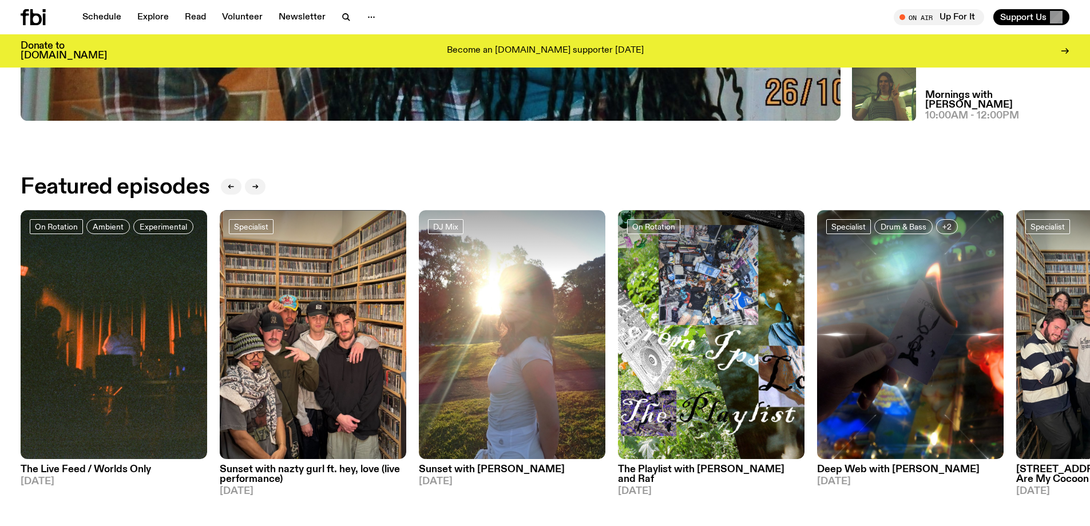
scroll to position [569, 0]
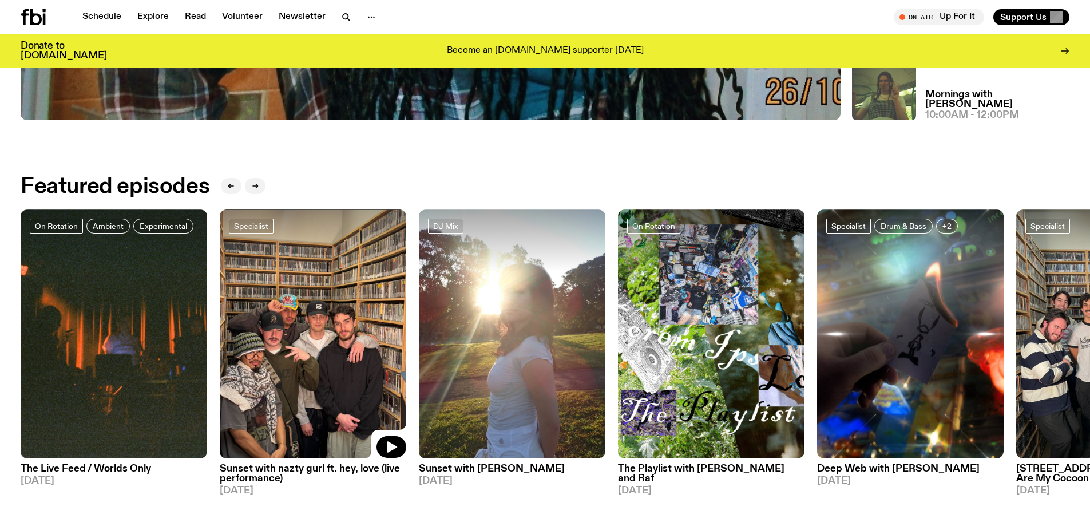
click at [315, 346] on img at bounding box center [313, 333] width 186 height 249
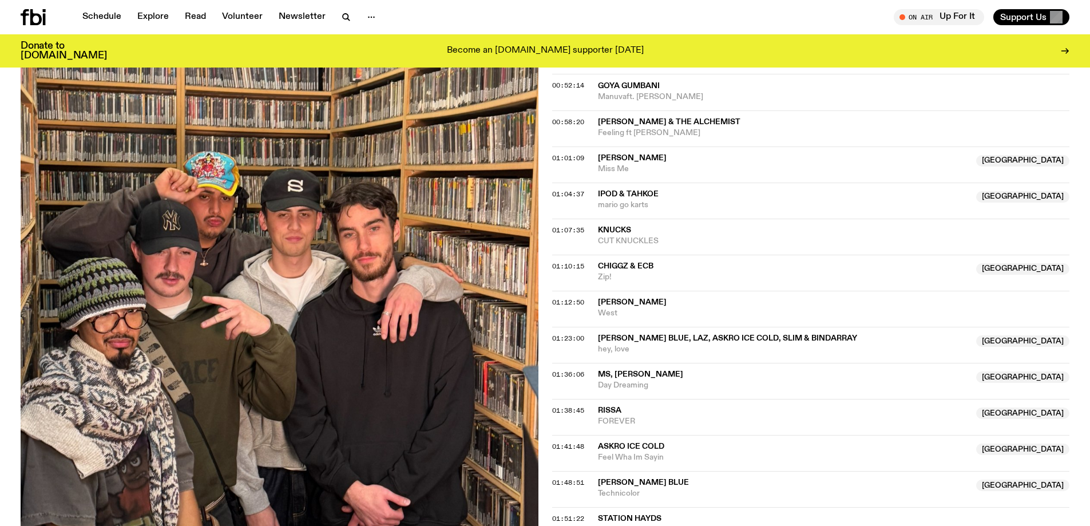
scroll to position [966, 0]
click at [77, 146] on img at bounding box center [280, 263] width 518 height 690
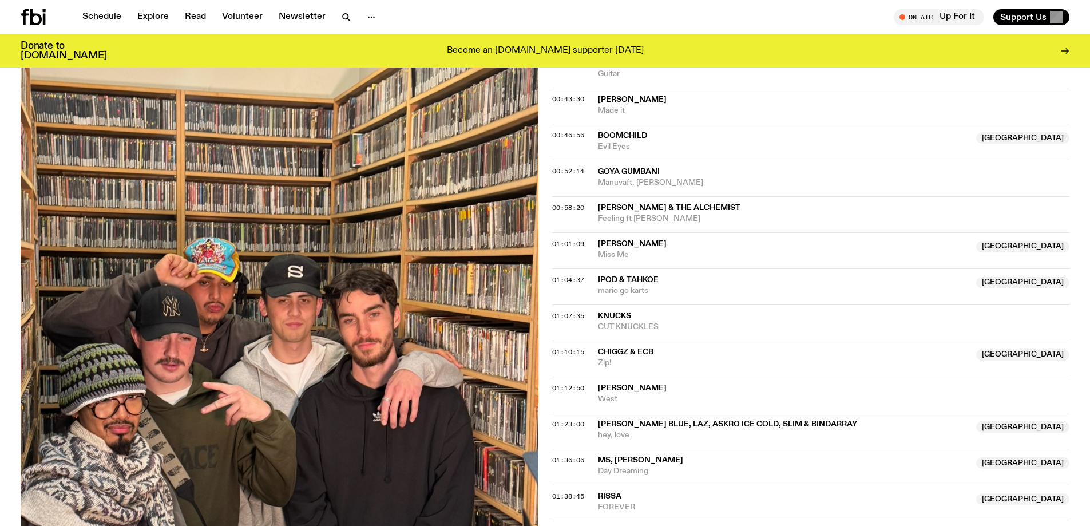
scroll to position [909, 0]
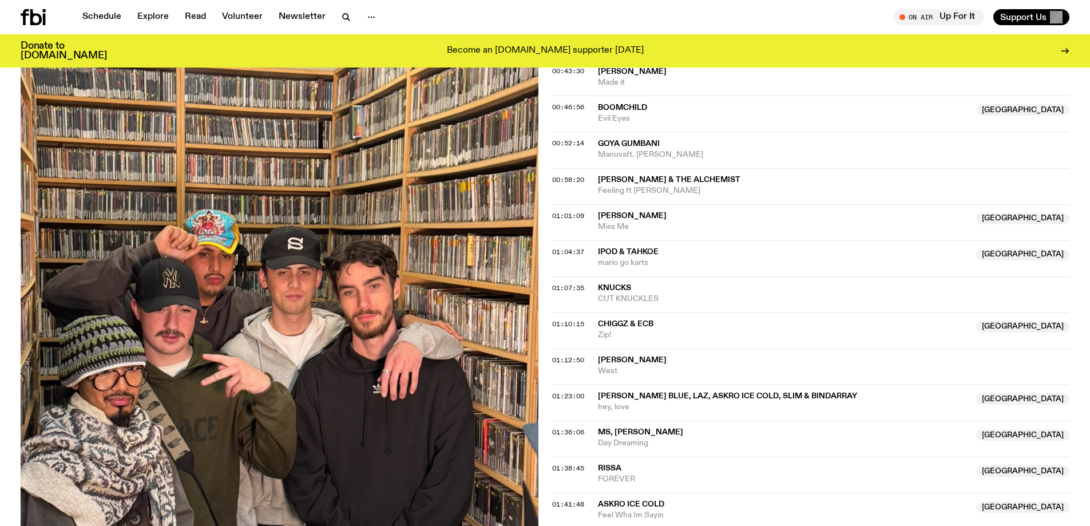
click at [82, 187] on img at bounding box center [280, 320] width 518 height 690
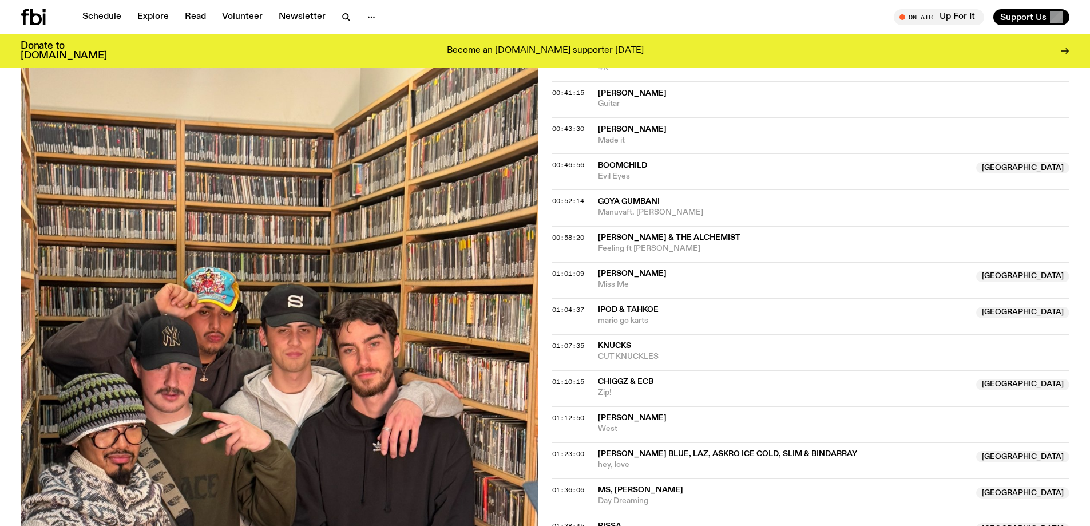
scroll to position [852, 0]
click at [45, 14] on icon at bounding box center [44, 19] width 3 height 11
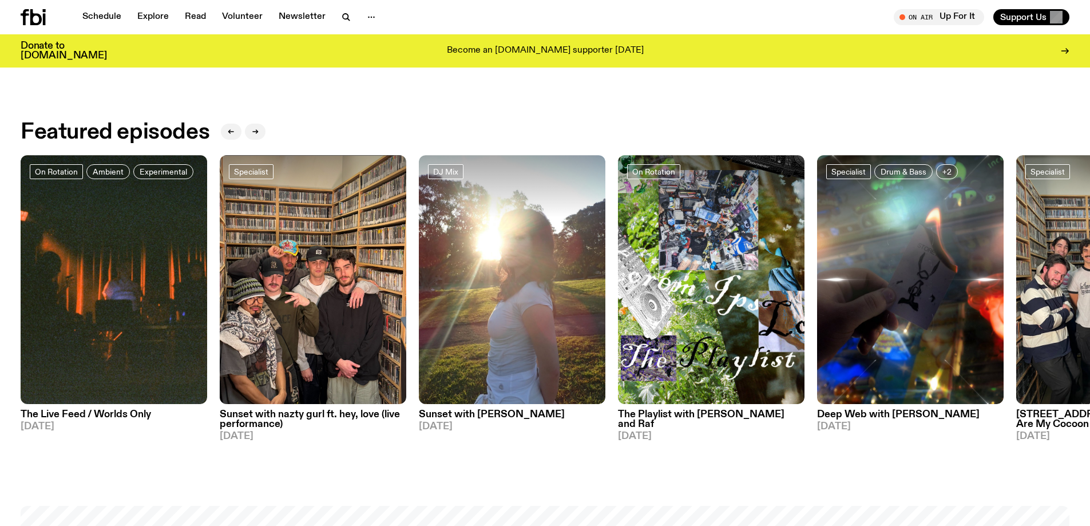
scroll to position [624, 0]
click at [85, 364] on img at bounding box center [114, 278] width 186 height 249
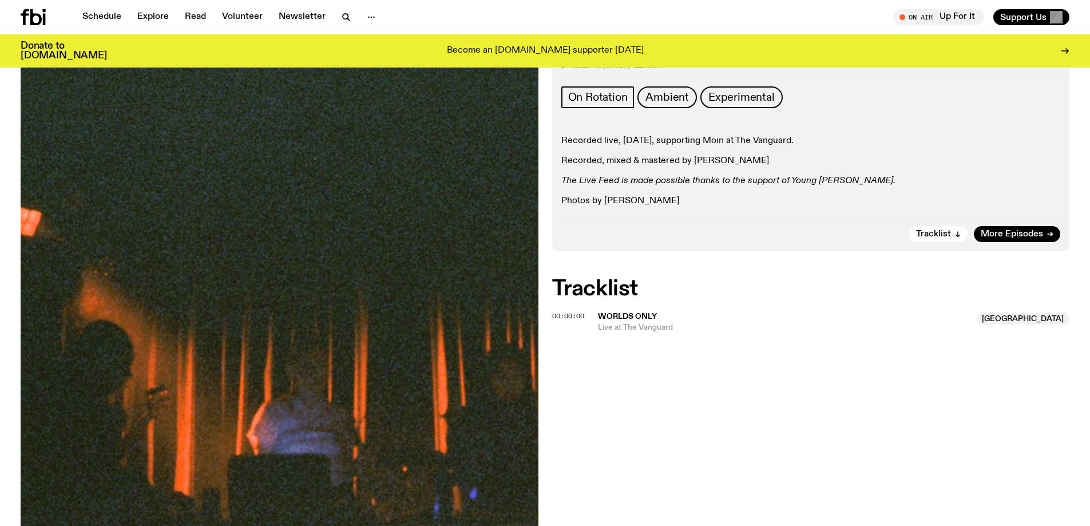
scroll to position [166, 0]
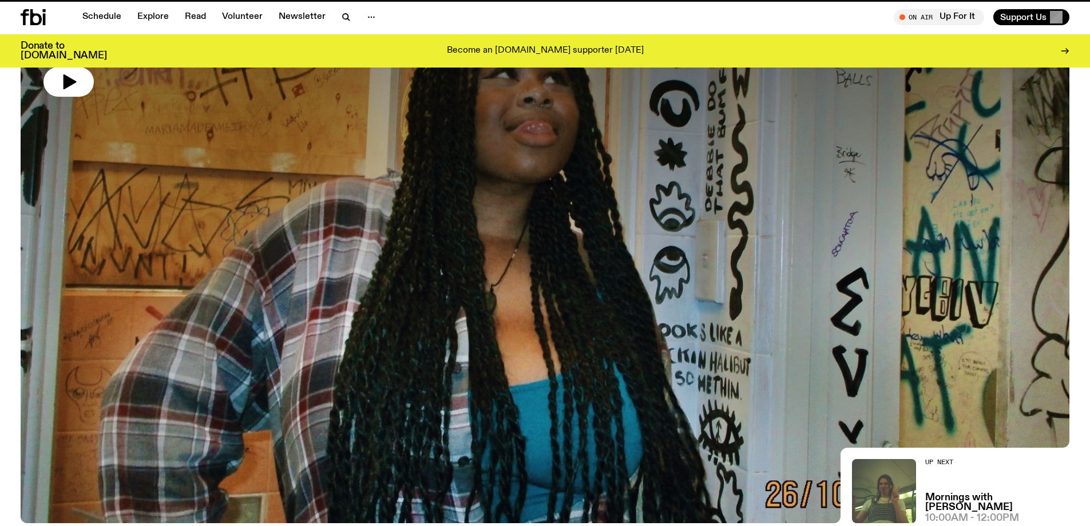
scroll to position [624, 0]
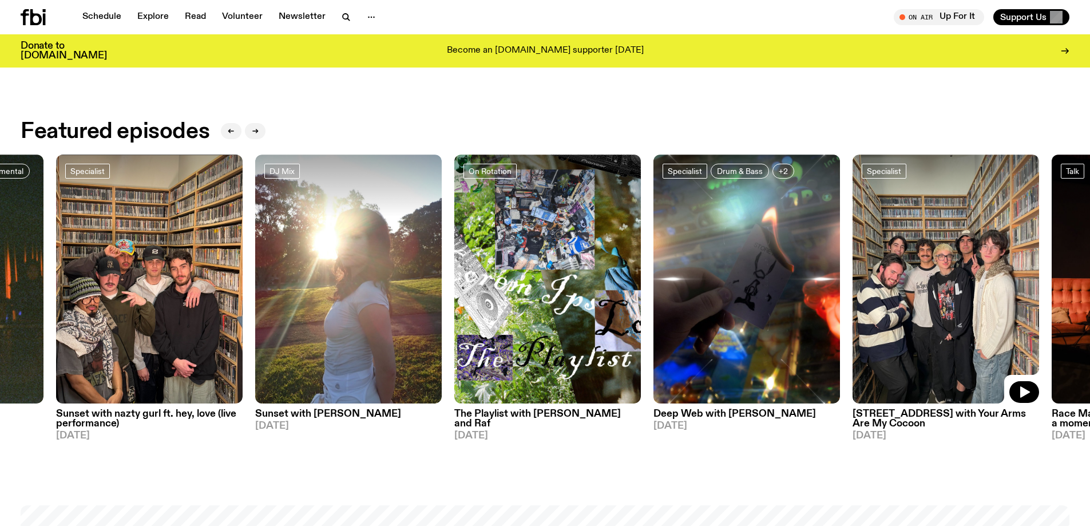
drag, startPoint x: 1028, startPoint y: 308, endPoint x: 629, endPoint y: 295, distance: 399.4
click at [852, 294] on img at bounding box center [945, 278] width 186 height 249
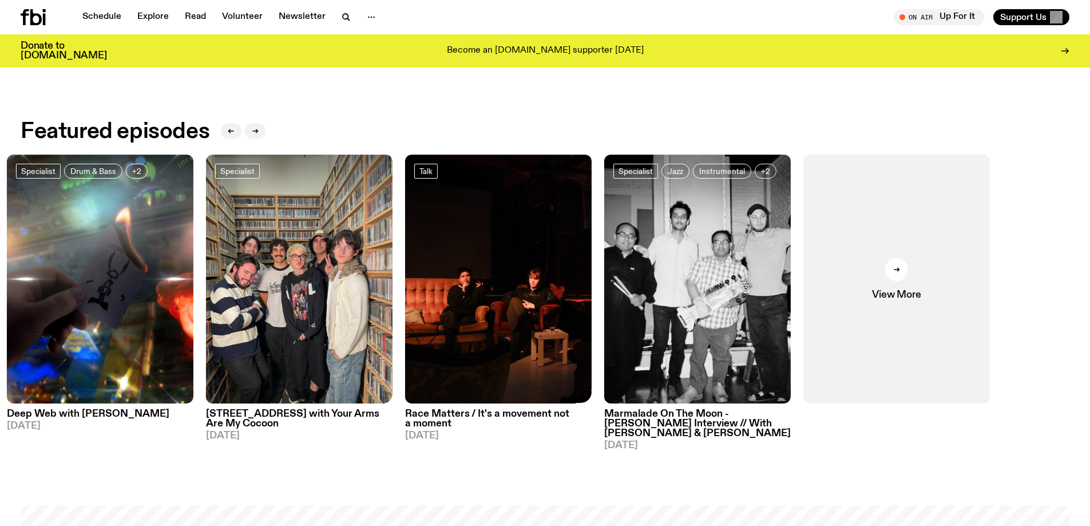
drag, startPoint x: 1019, startPoint y: 289, endPoint x: 447, endPoint y: 260, distance: 572.7
click at [466, 260] on div "On Rotation Ambient Experimental The Live Feed / Worlds Only 31.07.25 Specialis…" at bounding box center [545, 302] width 1048 height 296
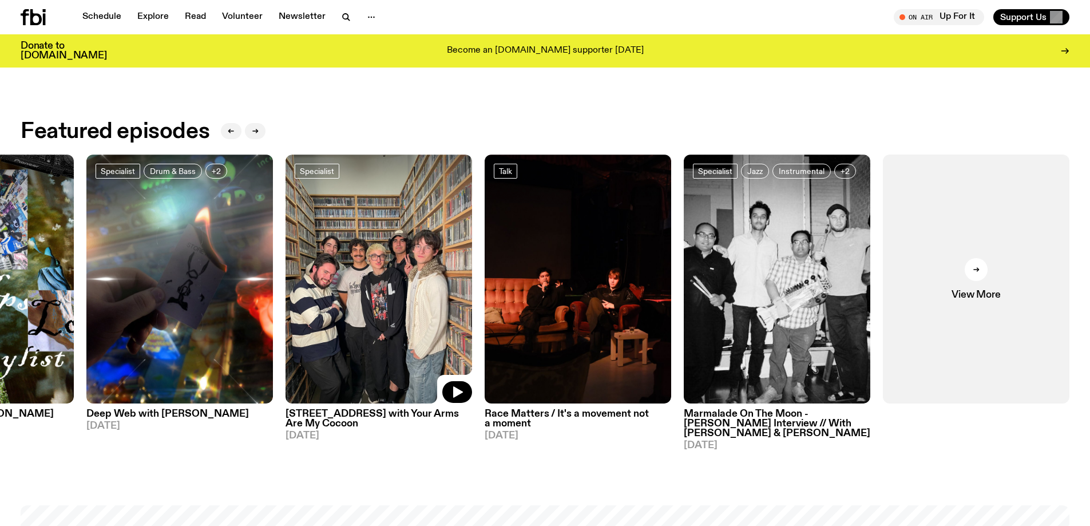
drag, startPoint x: 458, startPoint y: 259, endPoint x: 812, endPoint y: 272, distance: 354.3
click at [812, 272] on div "On Rotation Ambient Experimental The Live Feed / Worlds Only 31.07.25 Specialis…" at bounding box center [545, 302] width 1048 height 296
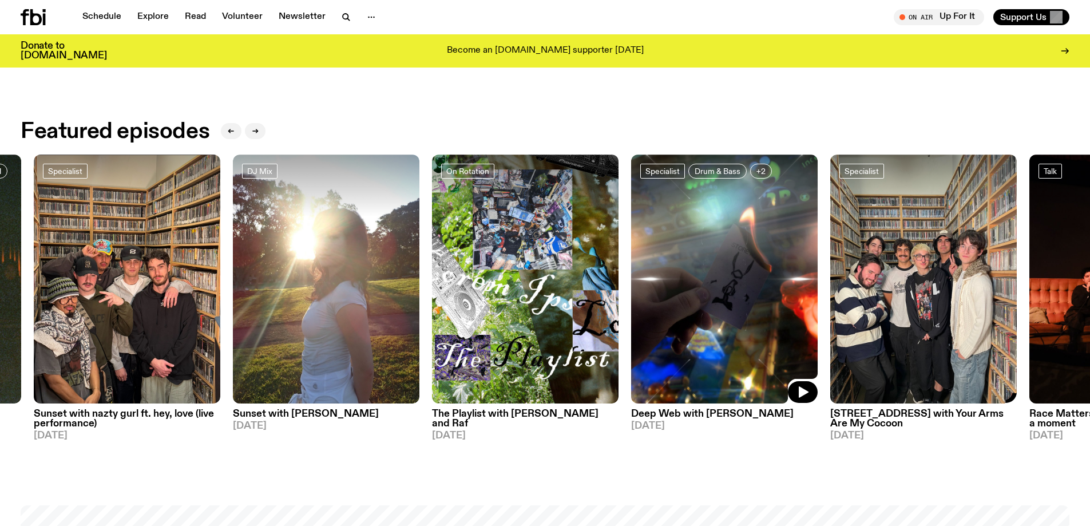
drag, startPoint x: 708, startPoint y: 281, endPoint x: 995, endPoint y: 328, distance: 290.4
click at [817, 312] on img at bounding box center [724, 278] width 186 height 249
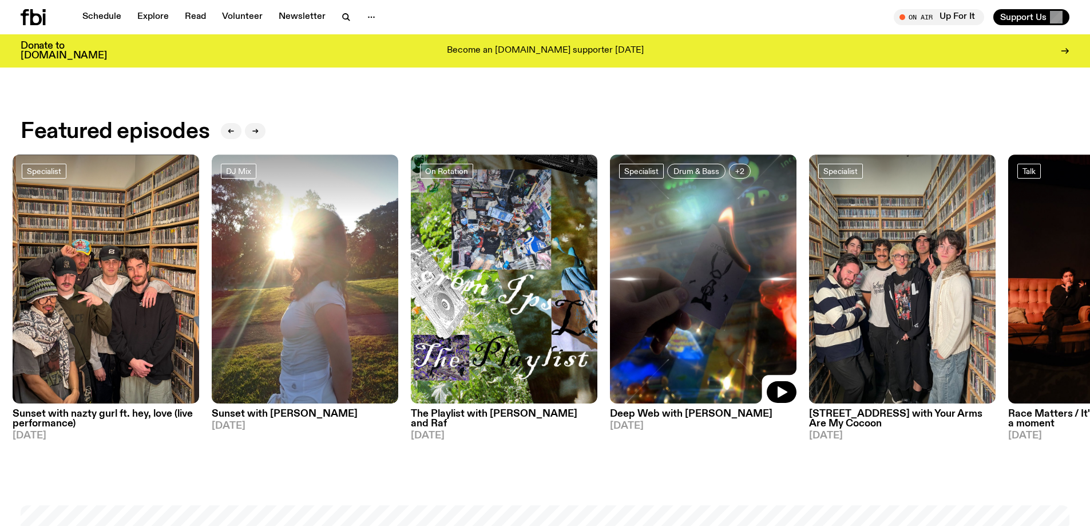
drag, startPoint x: 825, startPoint y: 304, endPoint x: 618, endPoint y: 296, distance: 207.2
click at [618, 296] on img at bounding box center [703, 278] width 186 height 249
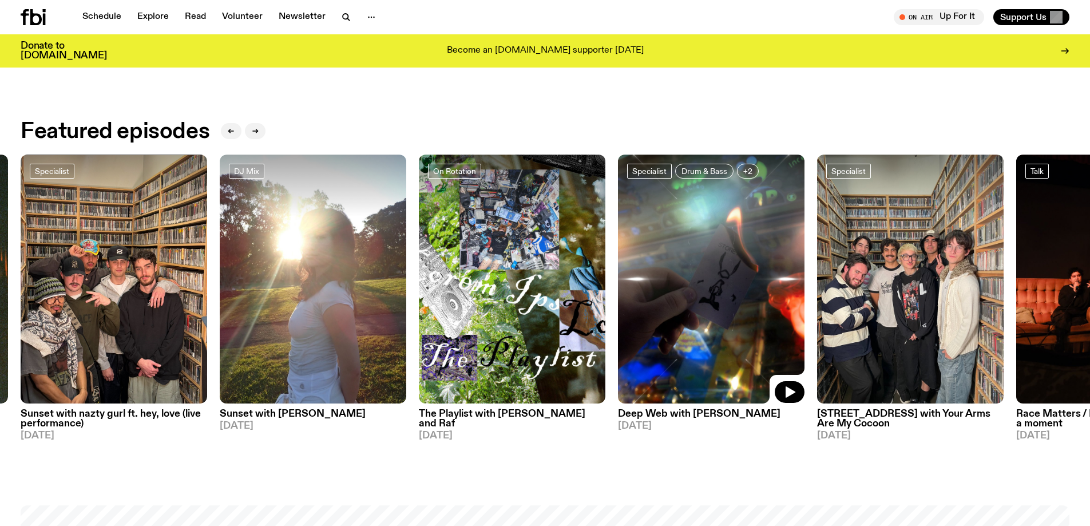
drag, startPoint x: 649, startPoint y: 295, endPoint x: 512, endPoint y: 292, distance: 137.3
click at [618, 295] on img at bounding box center [711, 278] width 186 height 249
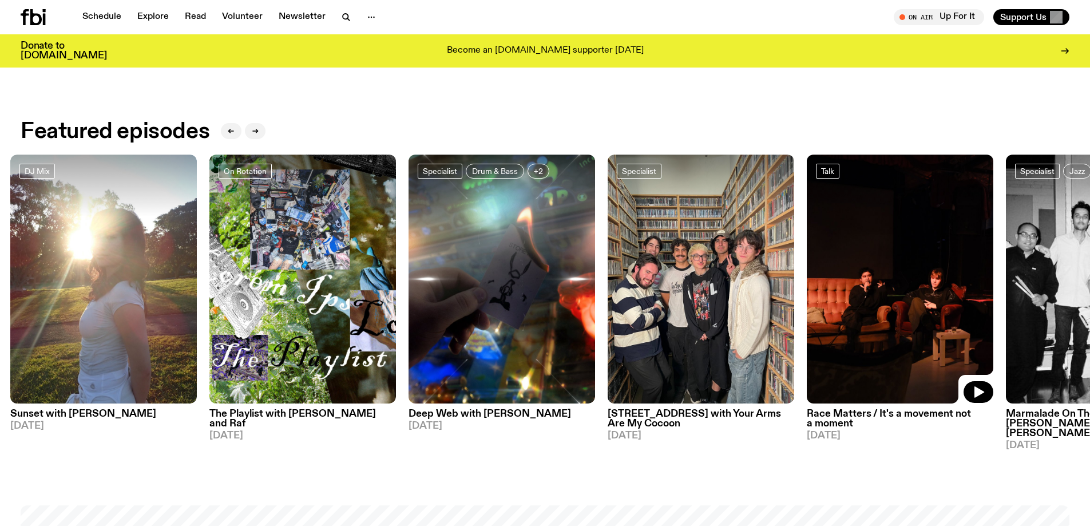
drag, startPoint x: 894, startPoint y: 304, endPoint x: 551, endPoint y: 256, distance: 346.5
click at [806, 256] on img at bounding box center [899, 278] width 186 height 249
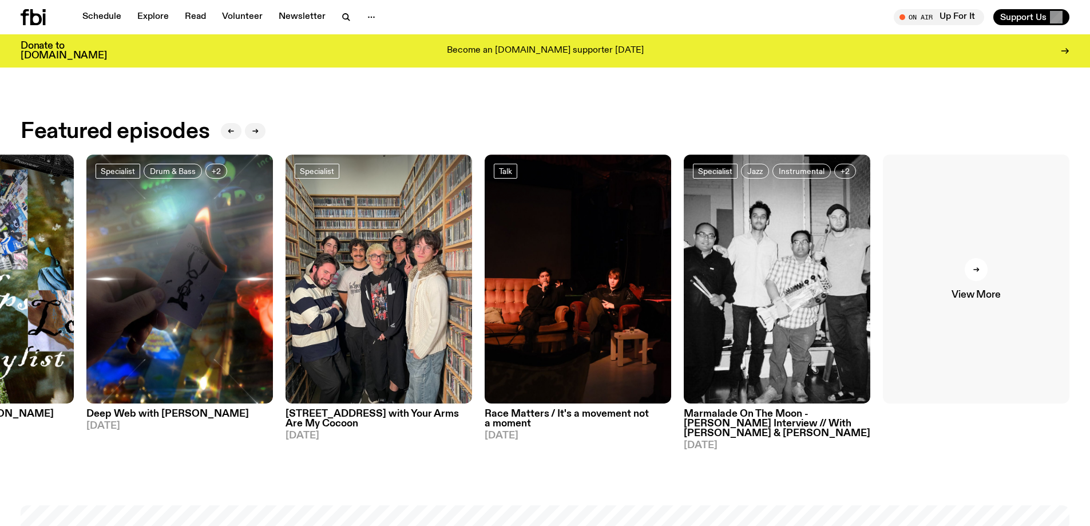
click at [955, 271] on link "View More" at bounding box center [976, 278] width 186 height 249
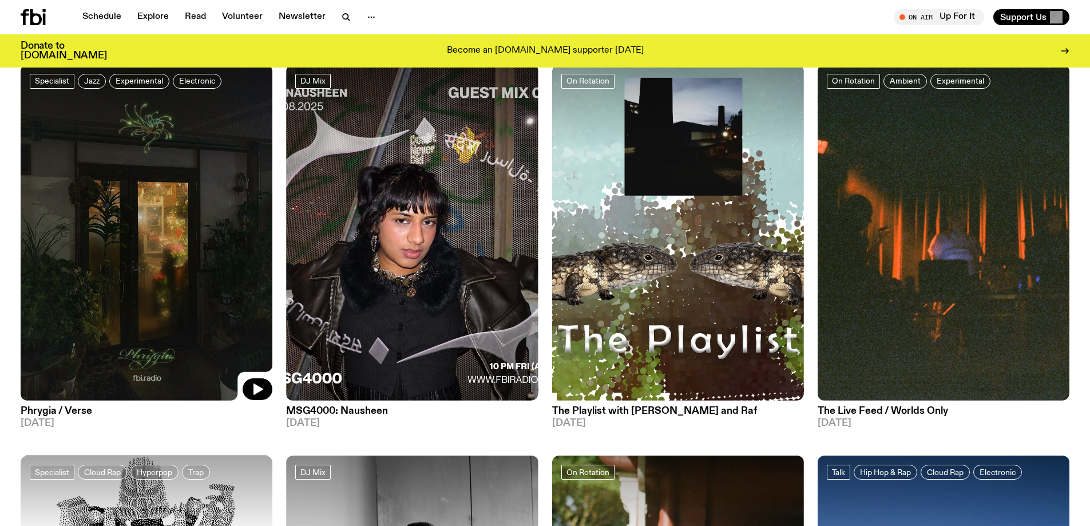
scroll to position [796, 0]
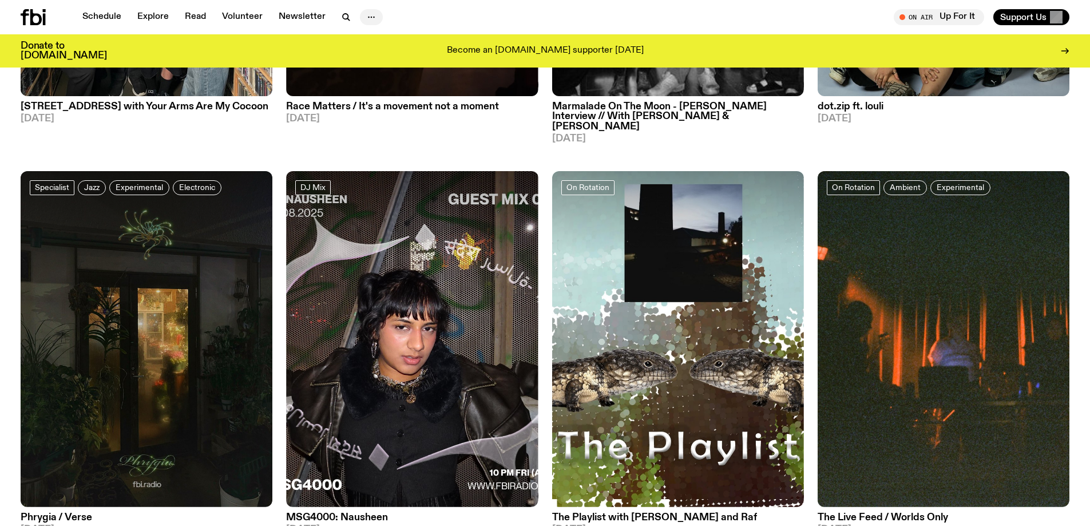
click at [364, 15] on icon "button" at bounding box center [371, 17] width 14 height 14
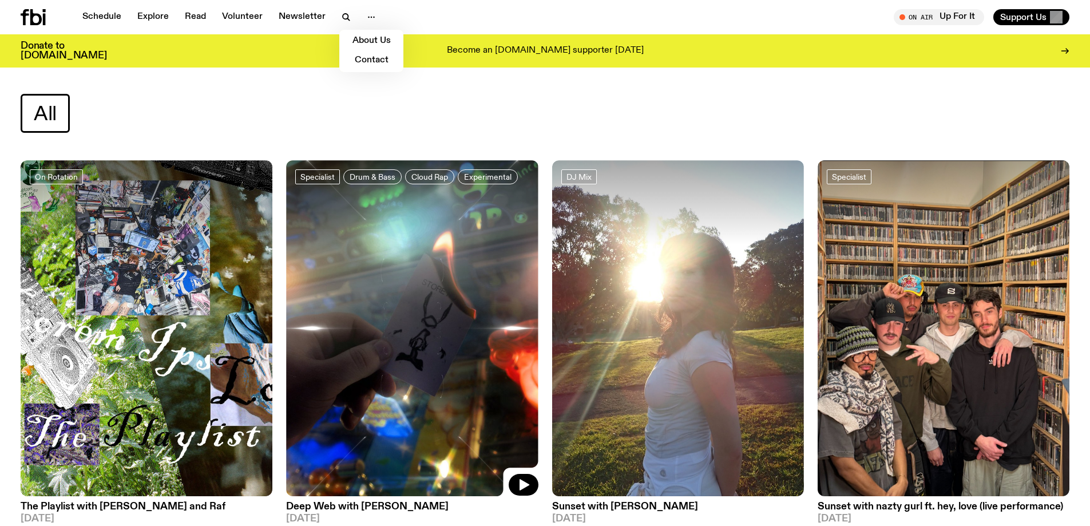
scroll to position [0, 0]
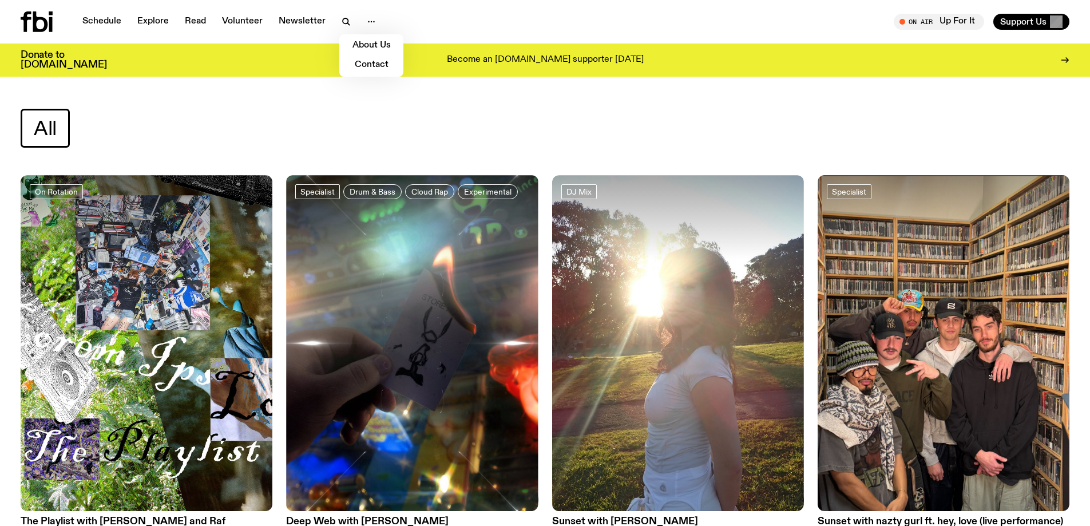
click at [419, 131] on div "All" at bounding box center [545, 128] width 1048 height 39
click at [636, 211] on div at bounding box center [678, 217] width 252 height 84
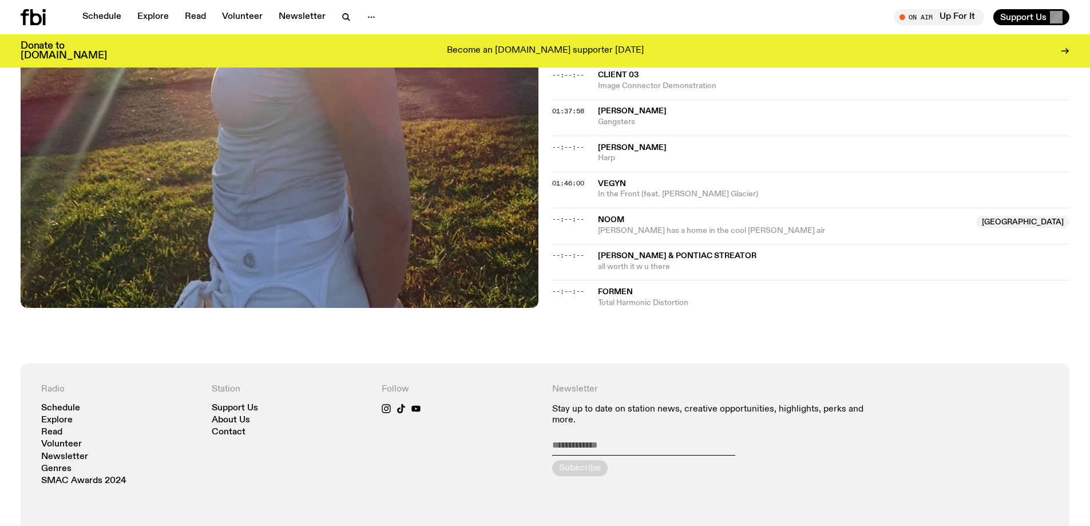
scroll to position [1140, 0]
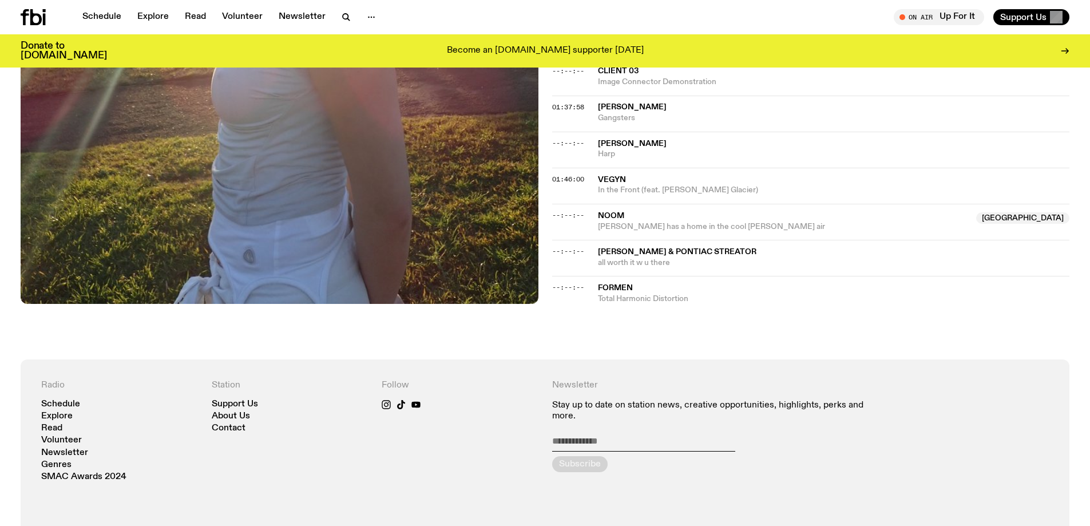
click at [46, 1] on div "Schedule Explore Read Volunteer Newsletter On Air Up For It Tune in live On Air…" at bounding box center [545, 17] width 1090 height 34
click at [46, 3] on div "Schedule Explore Read Volunteer Newsletter On Air Up For It Tune in live On Air…" at bounding box center [545, 17] width 1090 height 34
click at [46, 10] on div at bounding box center [48, 17] width 55 height 16
click at [44, 10] on icon at bounding box center [44, 10] width 3 height 3
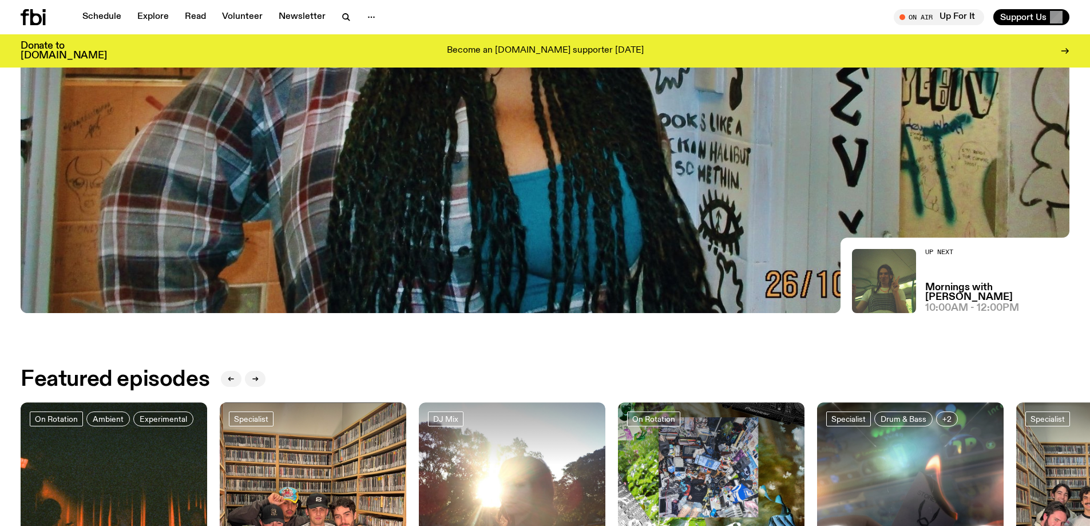
scroll to position [109, 0]
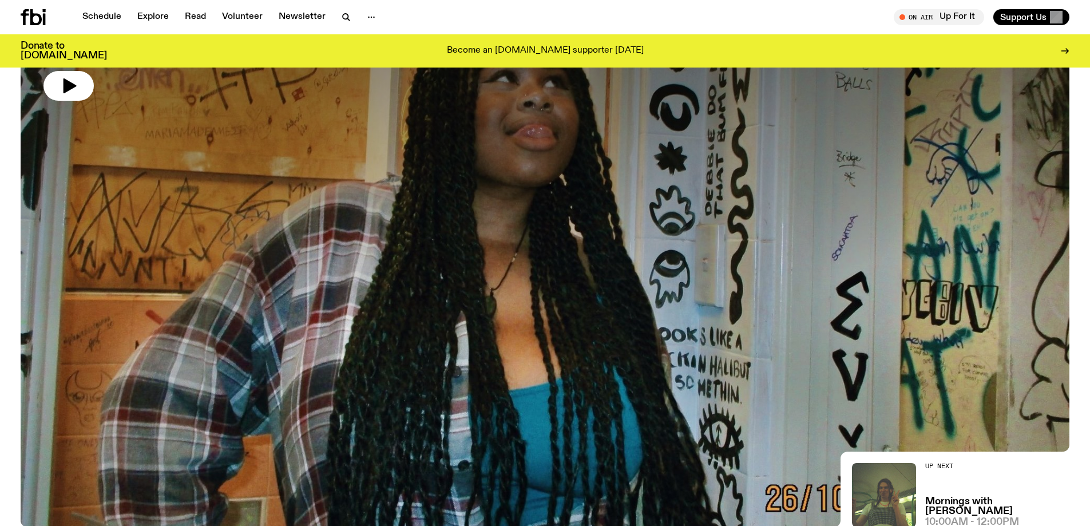
scroll to position [106, 0]
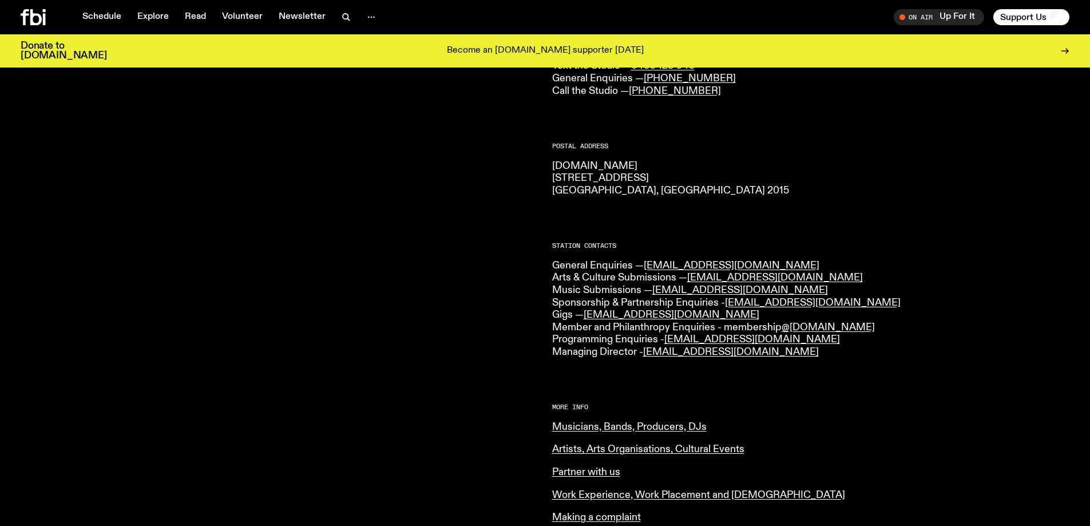
scroll to position [335, 0]
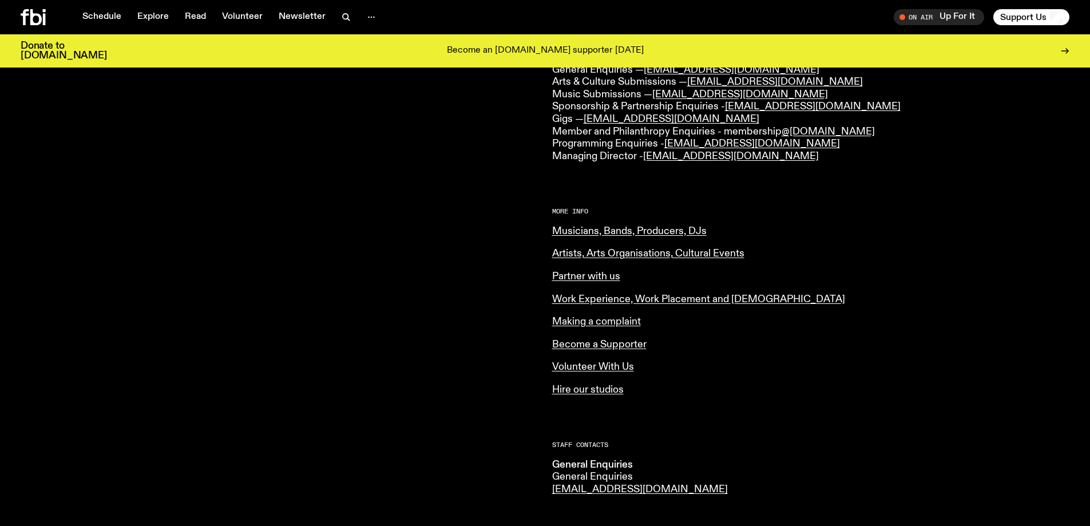
click at [605, 236] on p "Musicians, Bands, Producers, DJs" at bounding box center [811, 231] width 518 height 13
click at [605, 230] on link "Musicians, Bands, Producers, DJs" at bounding box center [629, 231] width 154 height 10
